Goal: Task Accomplishment & Management: Manage account settings

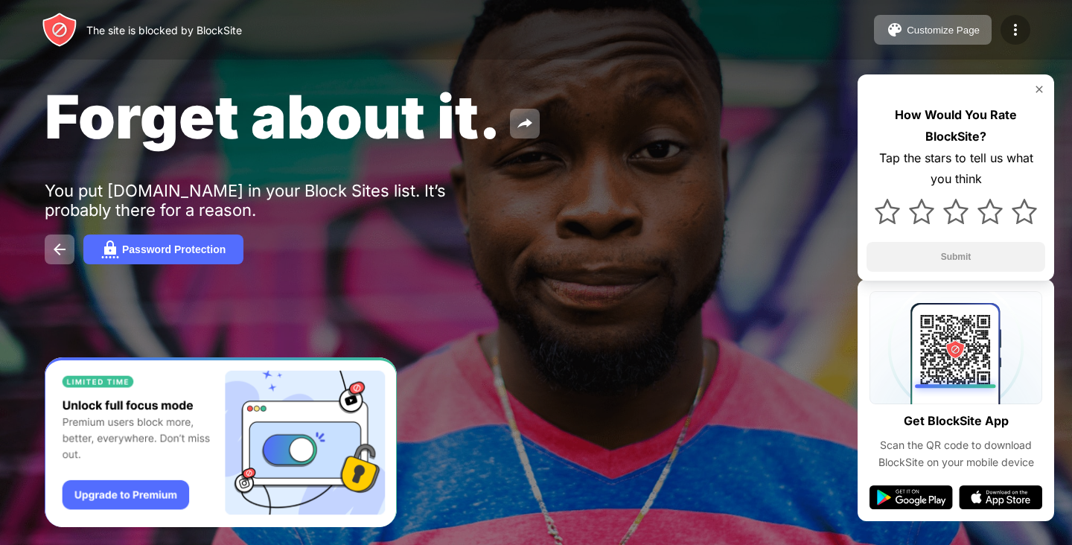
click at [1016, 26] on img at bounding box center [1016, 30] width 18 height 18
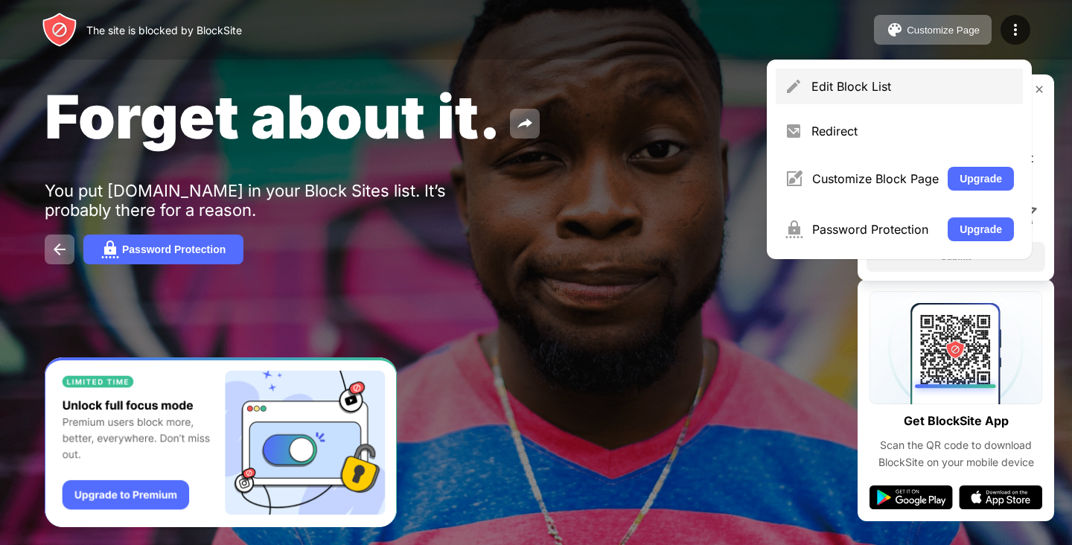
click at [836, 97] on div "Edit Block List" at bounding box center [899, 87] width 247 height 36
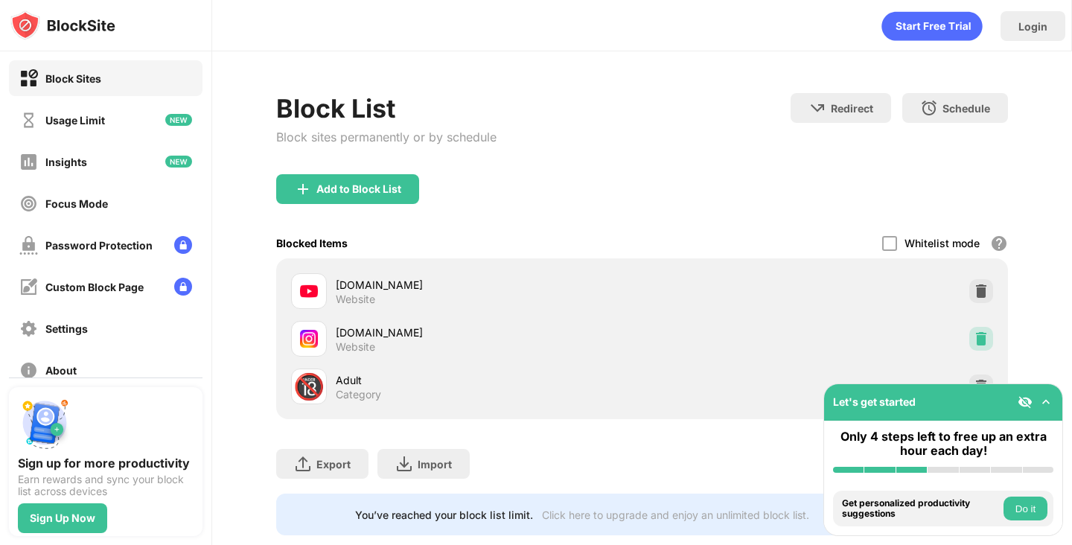
click at [974, 334] on img at bounding box center [981, 338] width 15 height 15
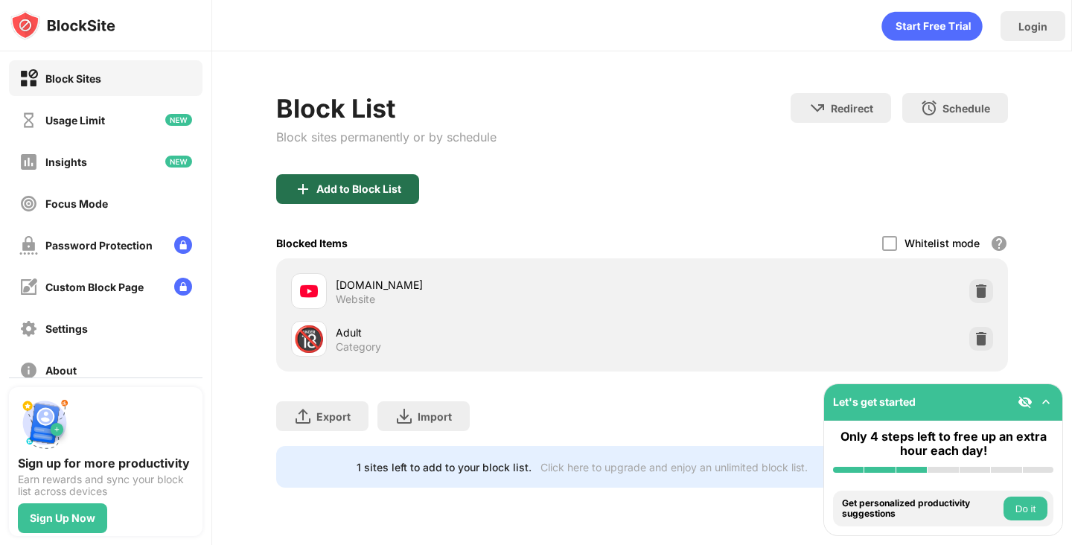
click at [370, 198] on div "Add to Block List" at bounding box center [347, 189] width 143 height 30
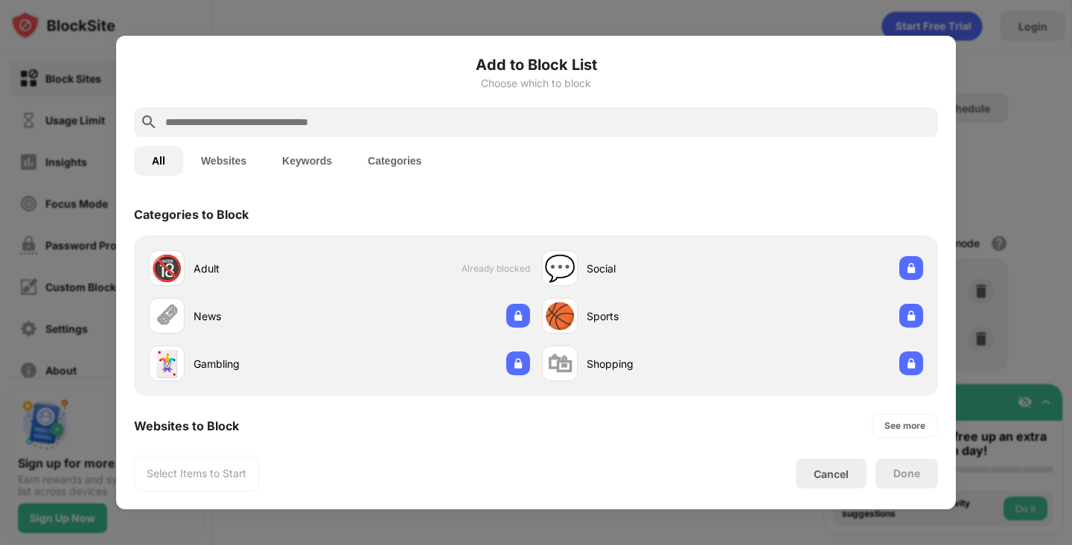
click at [468, 124] on input "text" at bounding box center [548, 122] width 769 height 18
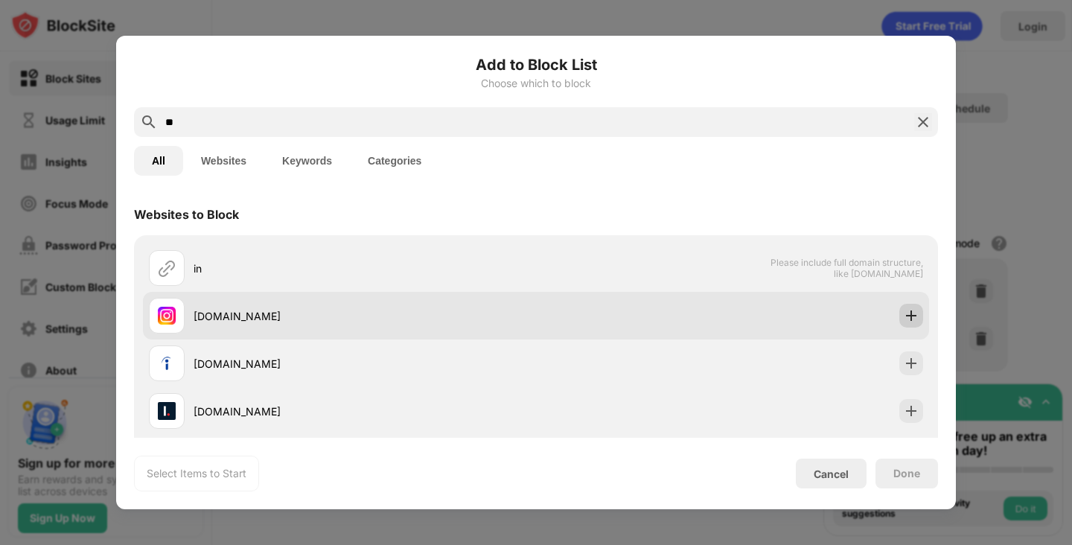
type input "**"
click at [904, 314] on img at bounding box center [911, 315] width 15 height 15
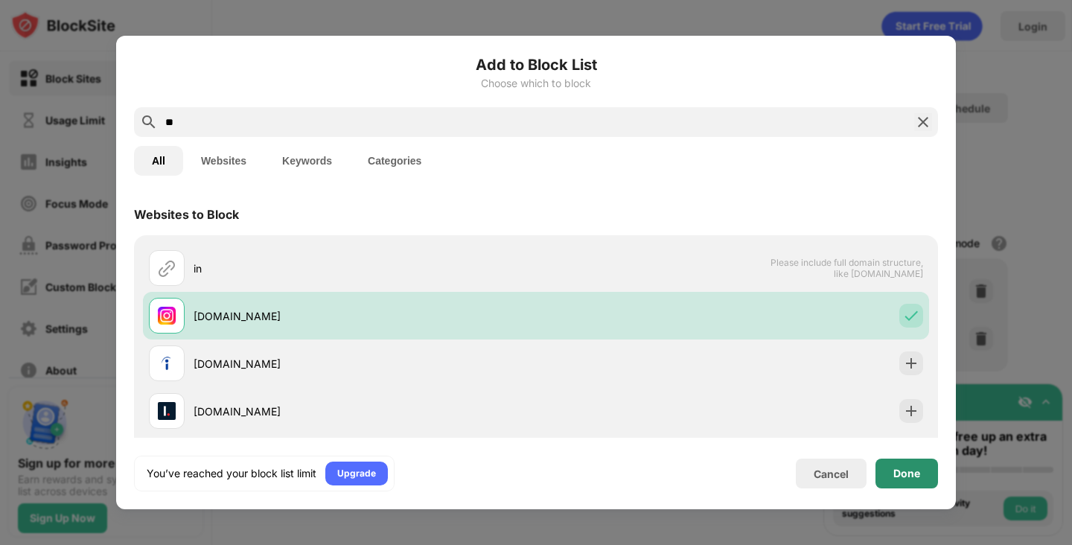
click at [912, 471] on div "Done" at bounding box center [907, 474] width 27 height 12
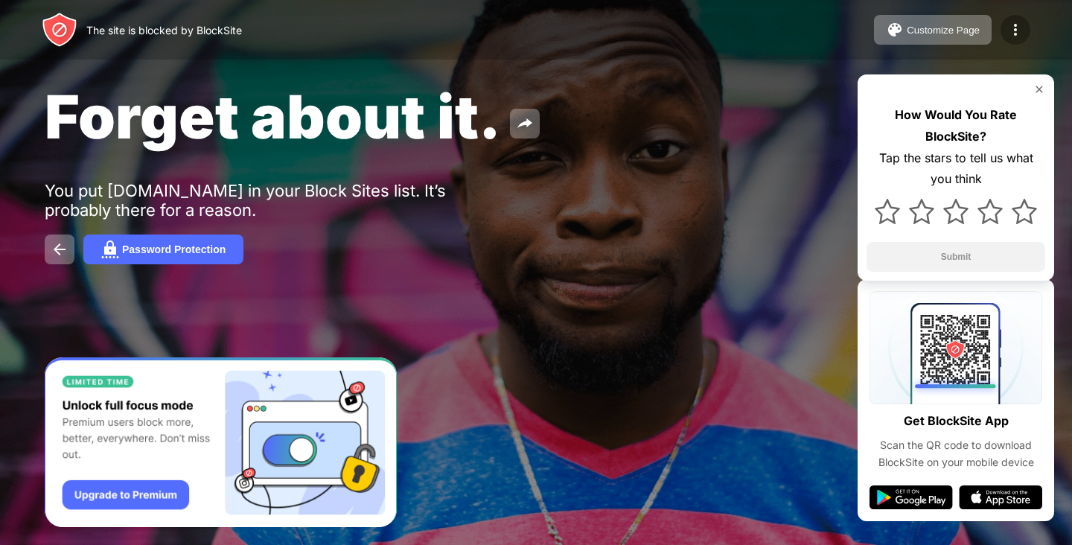
click at [1023, 42] on div at bounding box center [1016, 30] width 30 height 30
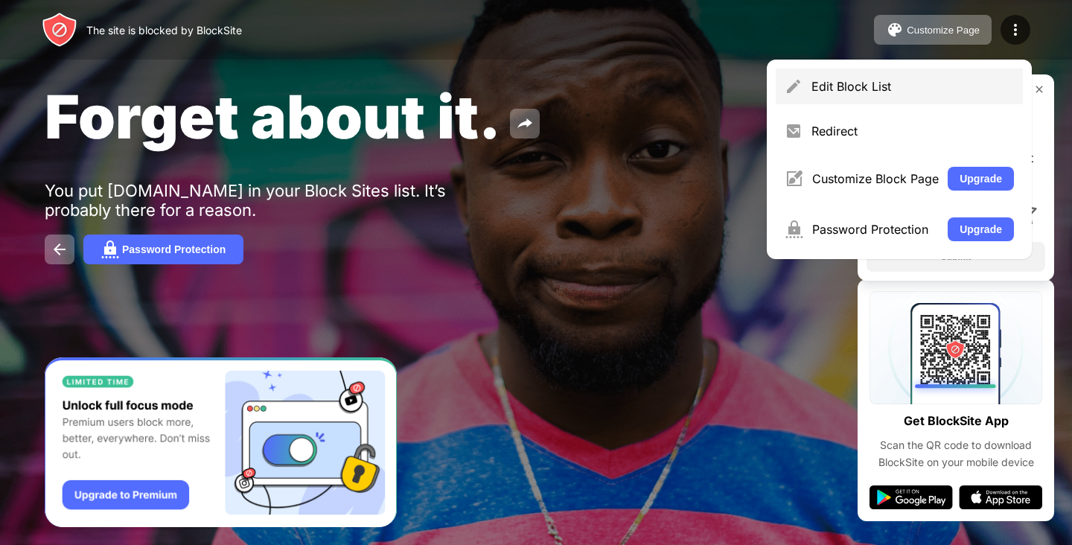
click at [867, 74] on div "Edit Block List" at bounding box center [899, 87] width 247 height 36
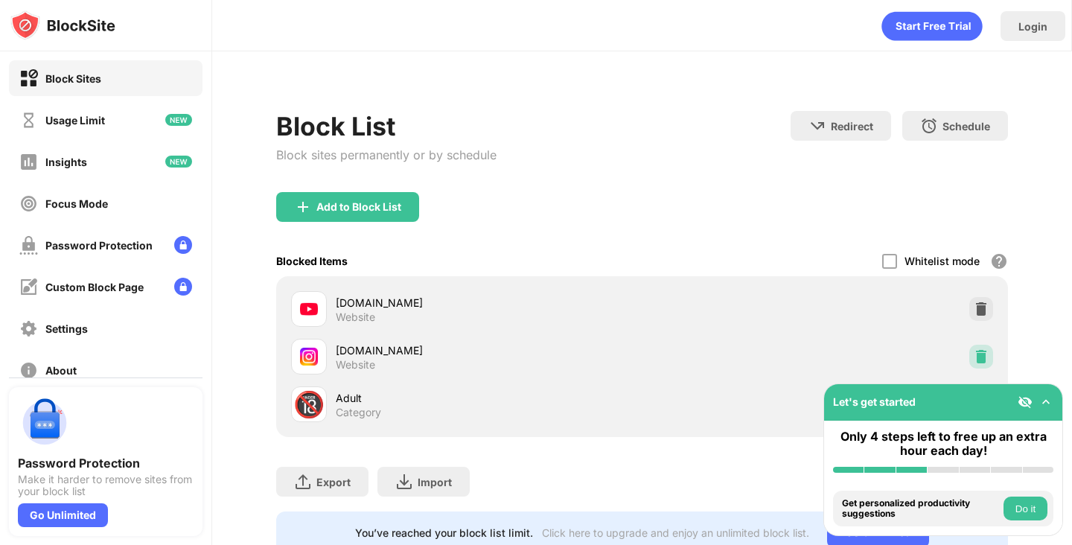
click at [970, 346] on div at bounding box center [982, 357] width 24 height 24
